Goal: Find specific page/section: Find specific page/section

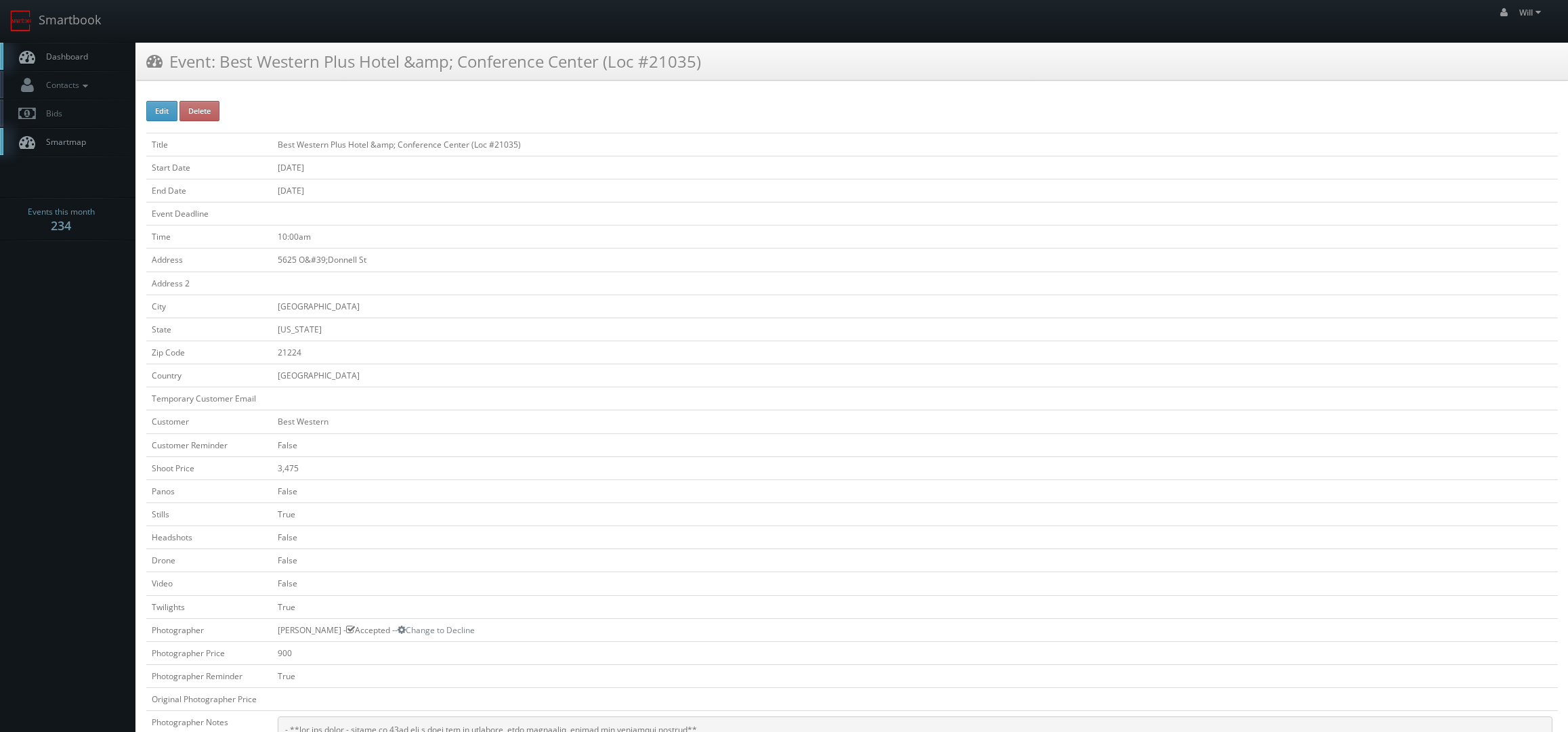
scroll to position [136, 0]
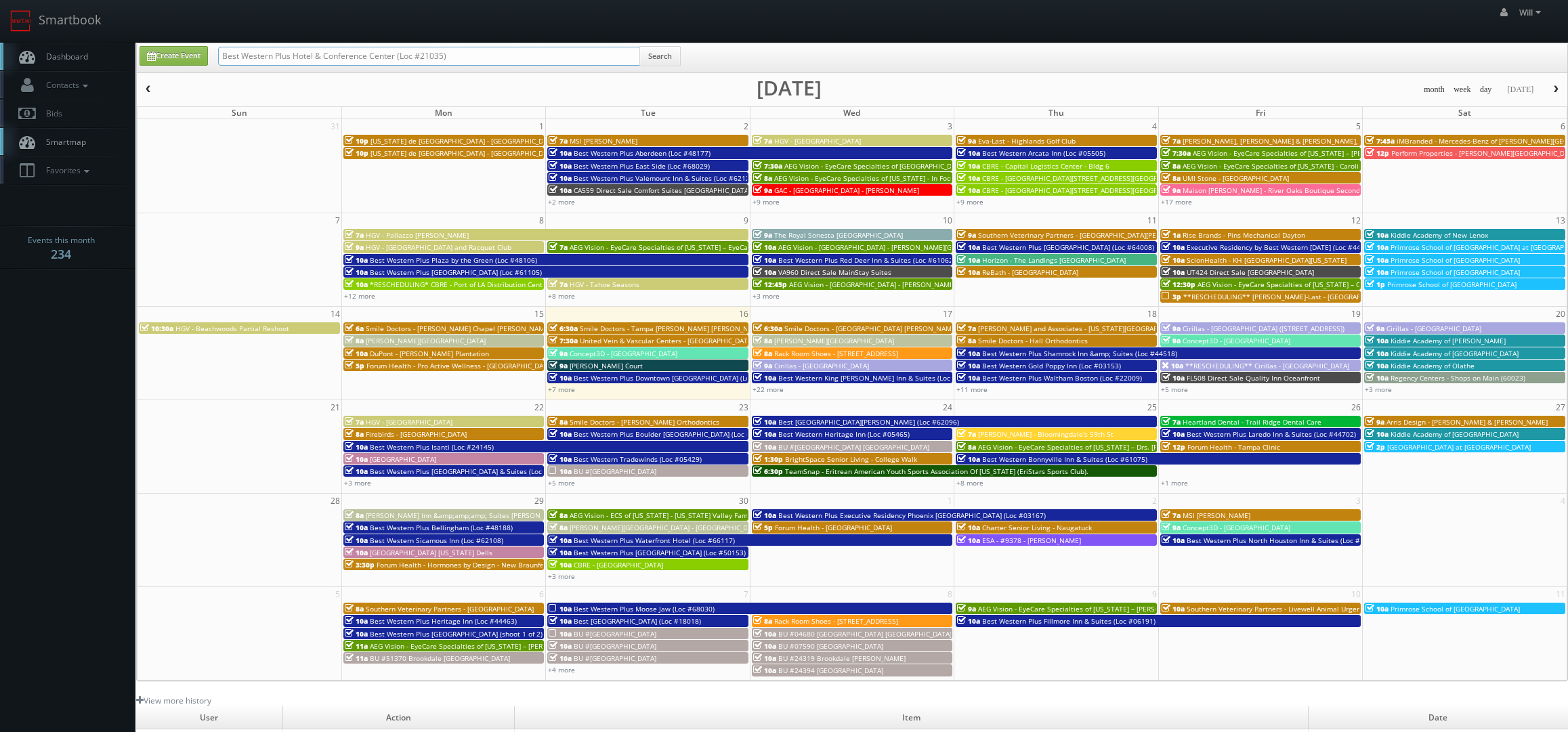
drag, startPoint x: 472, startPoint y: 58, endPoint x: -97, endPoint y: -64, distance: 581.9
click at [0, 0] on html "Smartbook Toggle Side Navigation Toggle Top Navigation Will Will Profile Logout…" at bounding box center [784, 480] width 1568 height 960
paste input "(08-25-25) Tutera Ridgeland Senior Living"
drag, startPoint x: 267, startPoint y: 54, endPoint x: 90, endPoint y: 8, distance: 182.9
click at [100, 25] on body "Smartbook Toggle Side Navigation Toggle Top Navigation Will Will Profile Logout…" at bounding box center [784, 480] width 1568 height 960
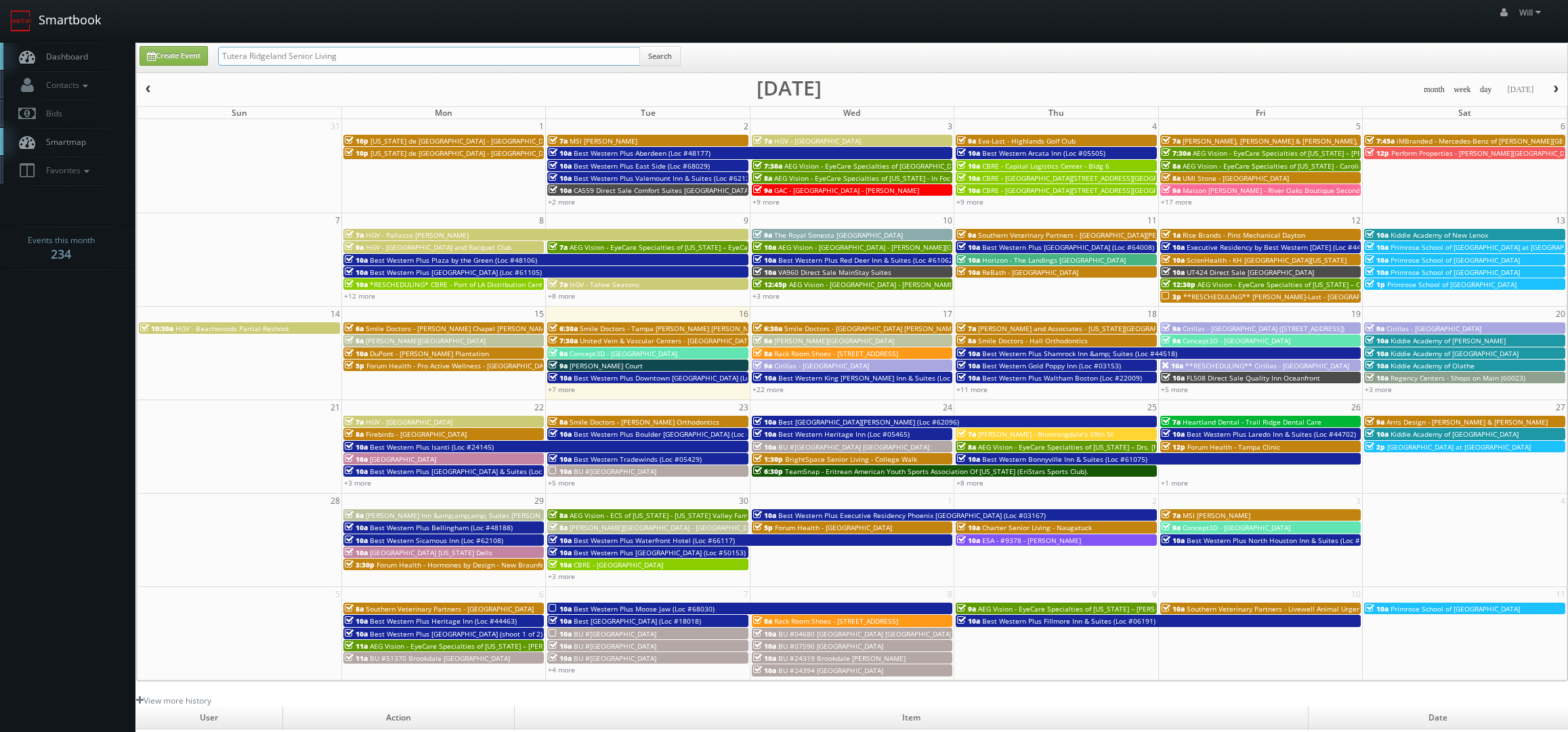
type input "Tutera Ridgeland Senior Living"
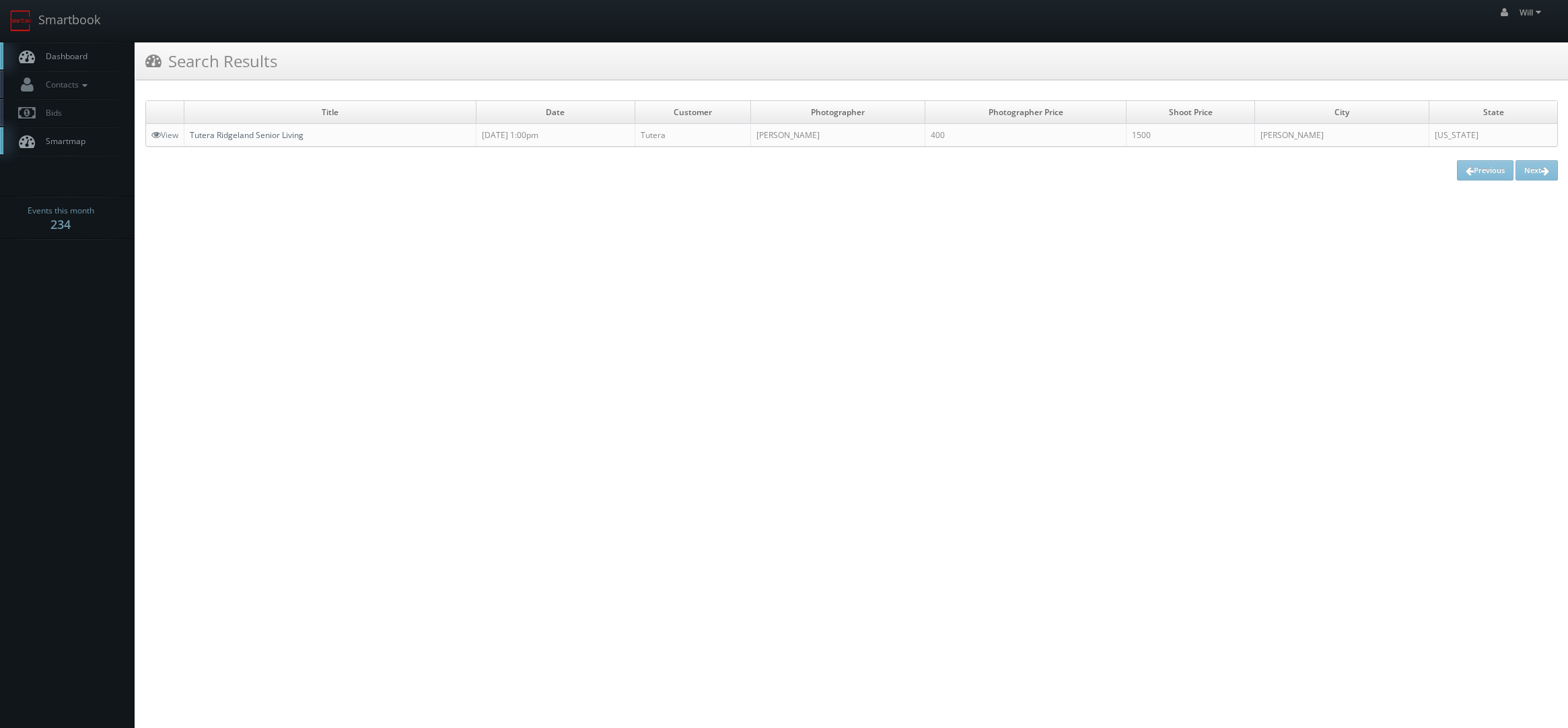
click at [281, 132] on link "Tutera Ridgeland Senior Living" at bounding box center [246, 135] width 114 height 11
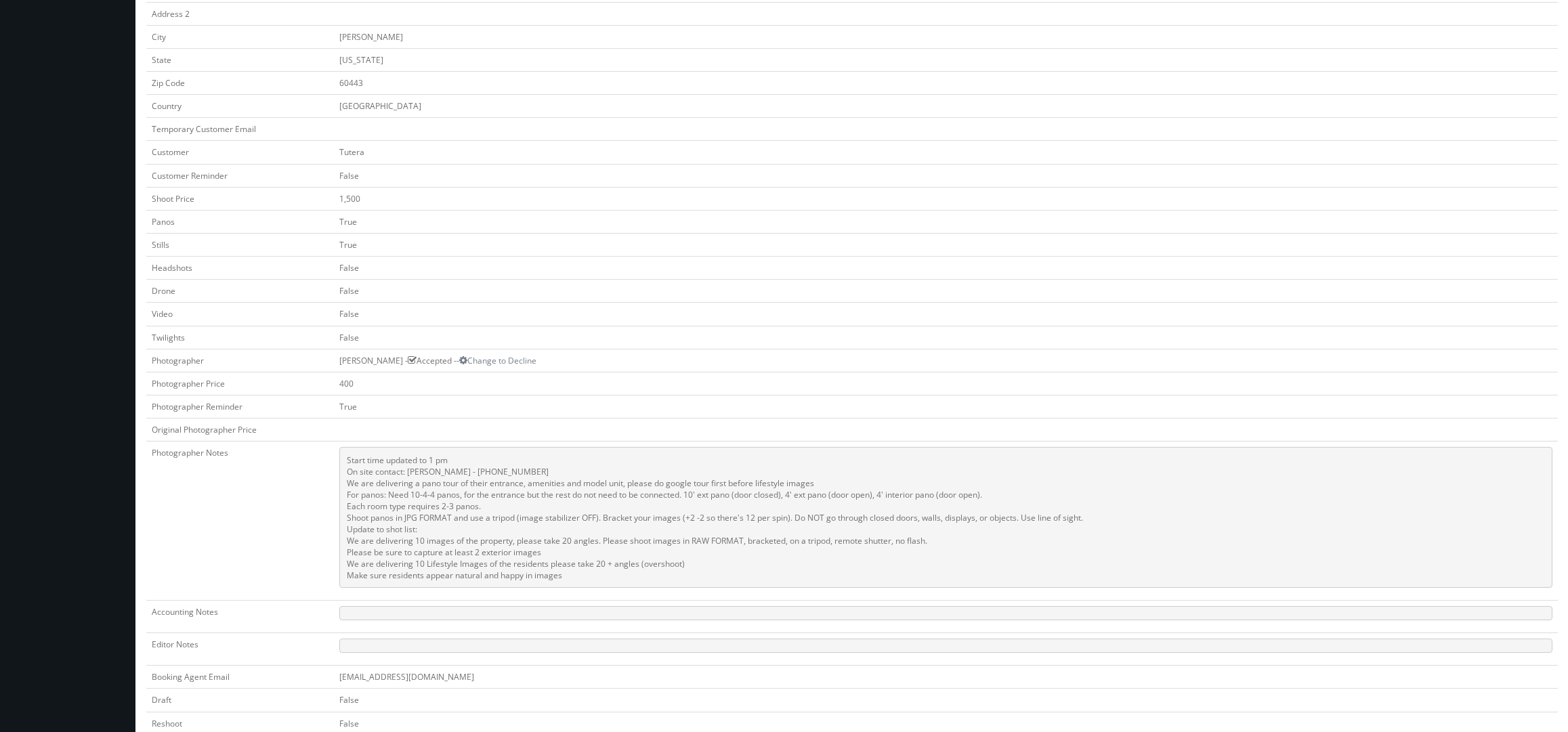
scroll to position [203, 0]
